Goal: Transaction & Acquisition: Purchase product/service

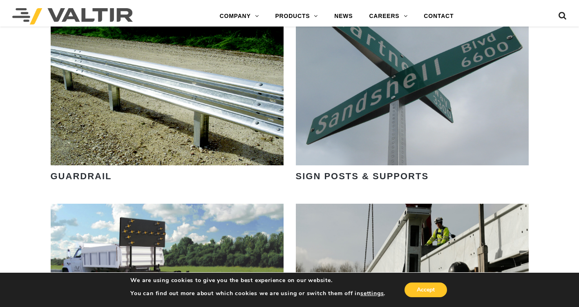
scroll to position [1021, 0]
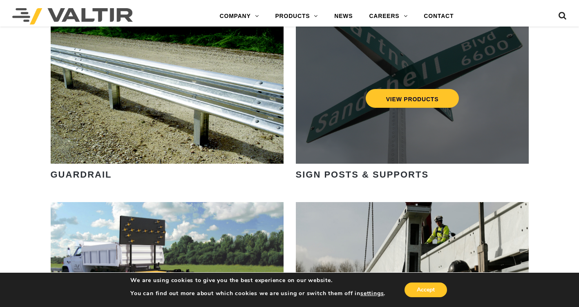
click at [386, 145] on div "VIEW PRODUCTS" at bounding box center [412, 92] width 233 height 143
click at [399, 101] on link "VIEW PRODUCTS" at bounding box center [412, 98] width 94 height 19
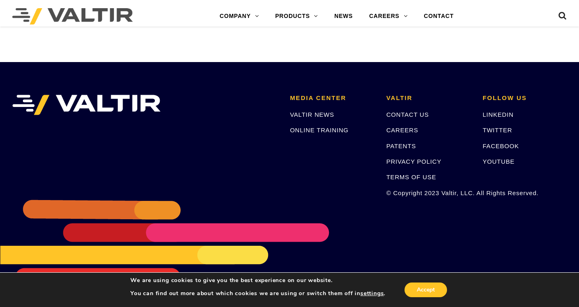
scroll to position [96, 0]
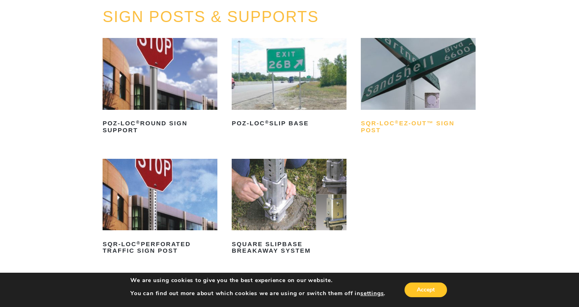
click at [396, 123] on sup "®" at bounding box center [397, 122] width 4 height 5
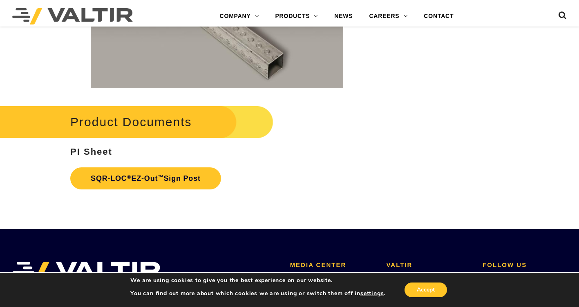
scroll to position [1266, 0]
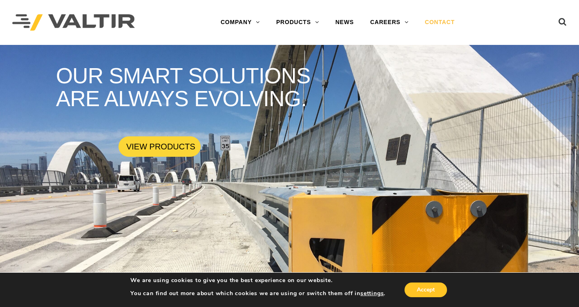
click at [428, 18] on link "CONTACT" at bounding box center [440, 22] width 46 height 16
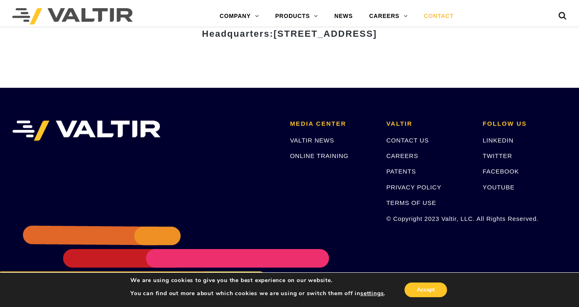
scroll to position [1128, 0]
